Goal: Communication & Community: Answer question/provide support

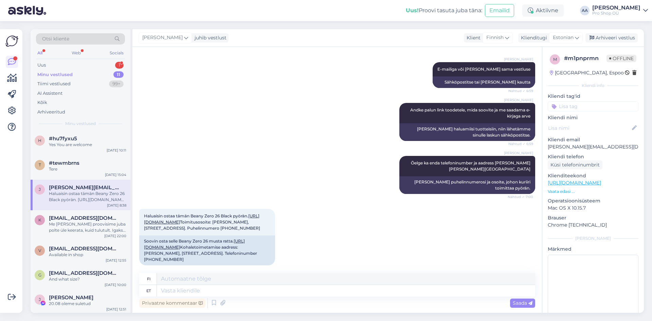
scroll to position [215, 0]
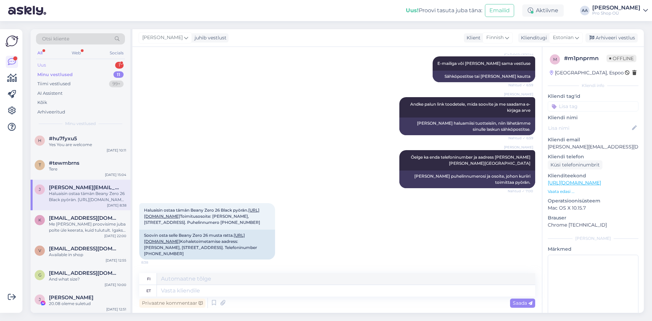
click at [51, 62] on div "Uus 1" at bounding box center [80, 65] width 89 height 10
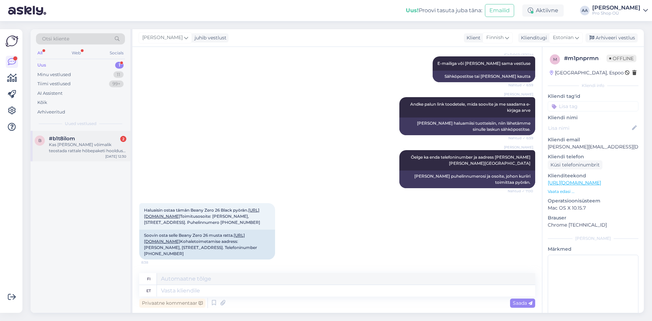
click at [86, 145] on div "Kas [PERSON_NAME] võimalik teostada rattale hõbepaketi hooldus, et [PERSON_NAME…" at bounding box center [87, 148] width 77 height 12
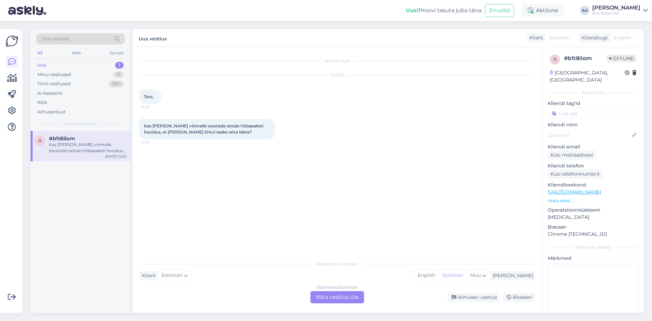
click at [350, 298] on div "Estonian to Estonian Võta vestlus üle" at bounding box center [337, 297] width 54 height 12
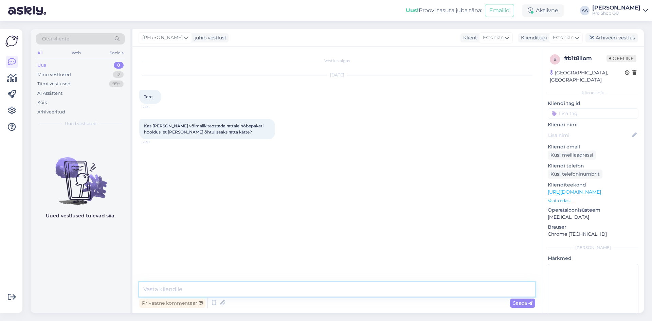
click at [193, 292] on textarea at bounding box center [337, 289] width 396 height 14
type textarea "[PERSON_NAME] on juba kolmapäevani hooldusgraafik täis"
type textarea "N"
click at [208, 285] on textarea at bounding box center [337, 289] width 396 height 14
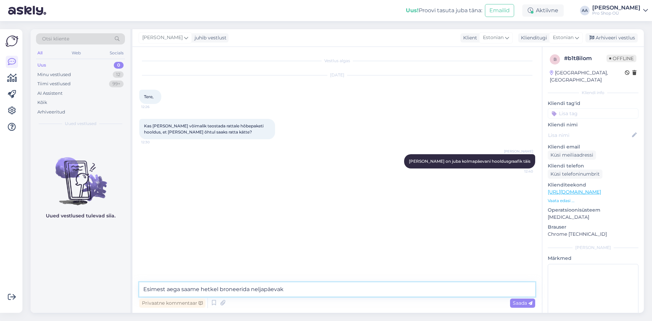
type textarea "Esimest aega saame hetkel broneerida neljapäevaks"
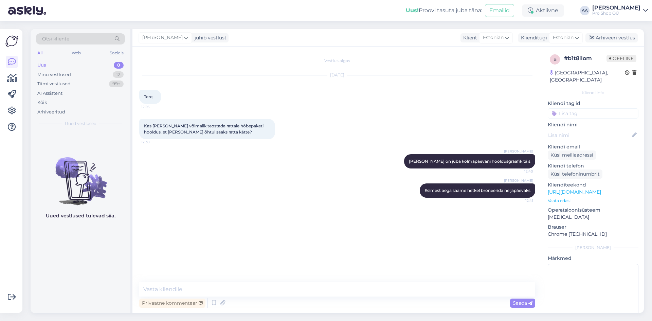
click at [385, 110] on div "[DATE] Tere, 12:26" at bounding box center [337, 89] width 396 height 43
